Goal: Navigation & Orientation: Understand site structure

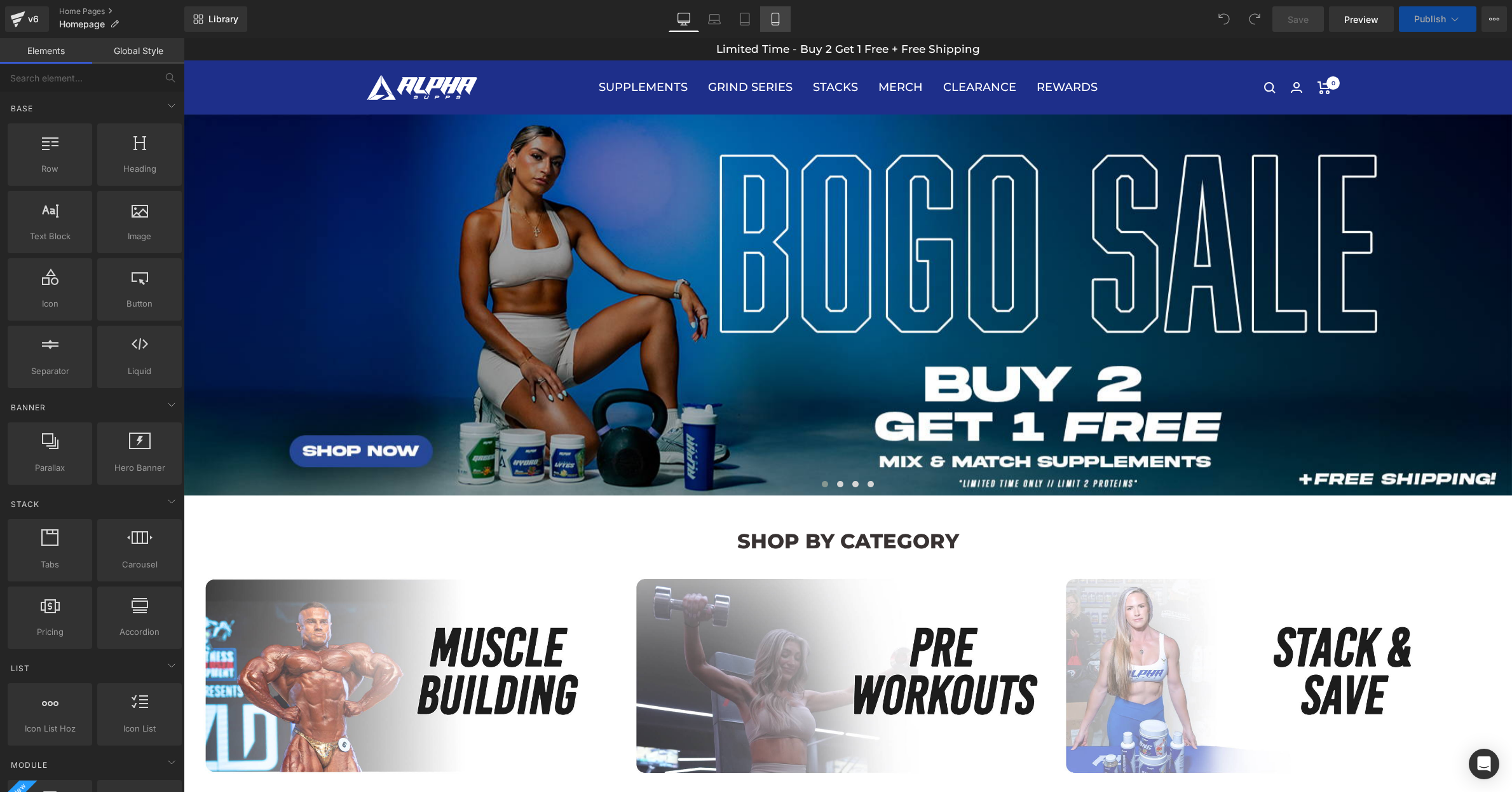
click at [781, 10] on link "Mobile" at bounding box center [775, 18] width 31 height 25
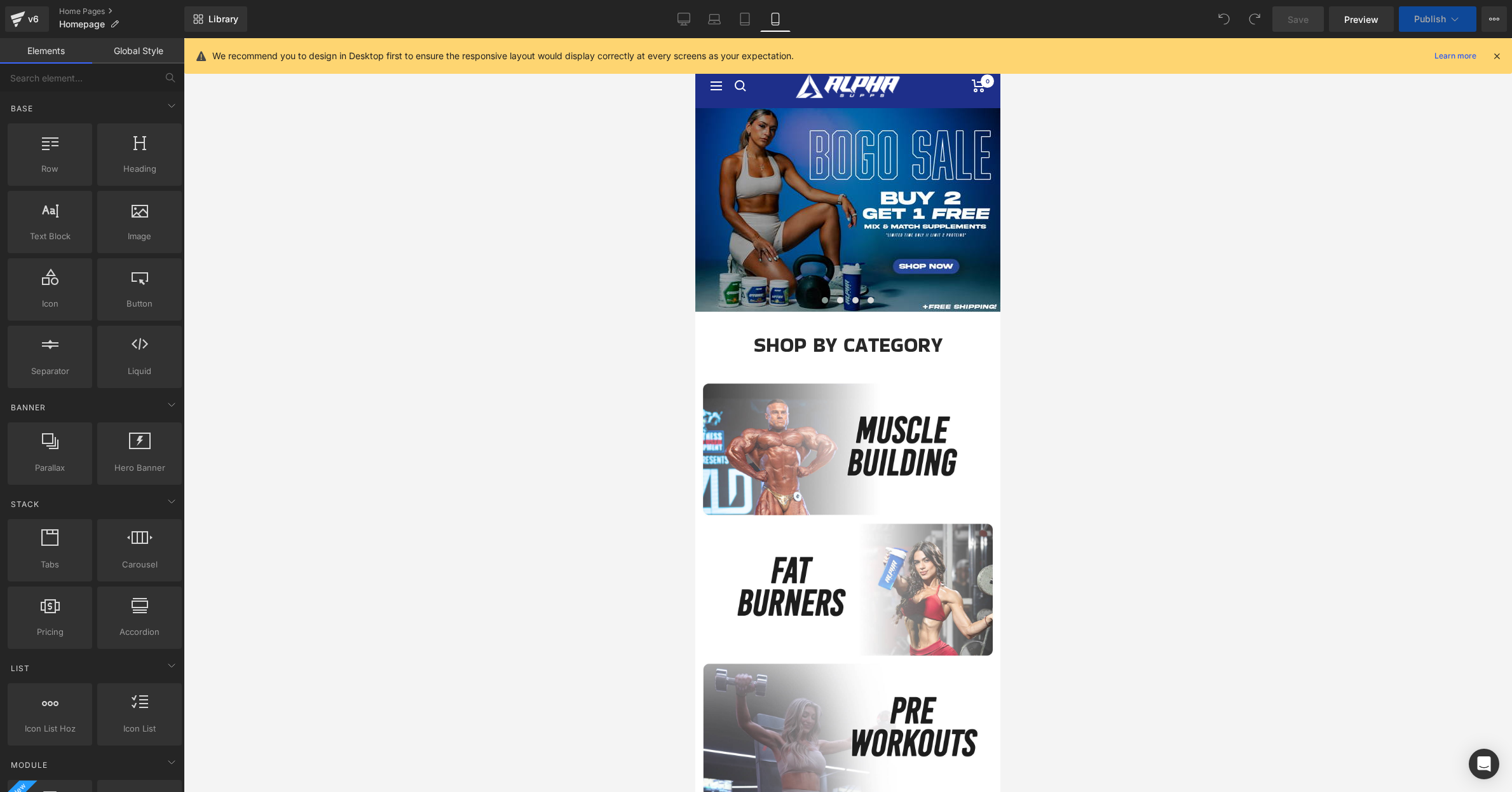
click at [712, 90] on button "Navigation" at bounding box center [716, 85] width 12 height 9
click at [718, 87] on button "Navigation" at bounding box center [716, 85] width 12 height 9
click at [716, 87] on button "Navigation" at bounding box center [716, 85] width 12 height 9
